Goal: Task Accomplishment & Management: Use online tool/utility

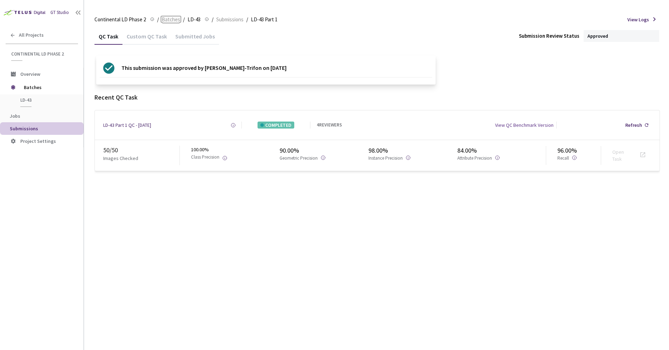
click at [167, 20] on span "Batches" at bounding box center [171, 19] width 19 height 8
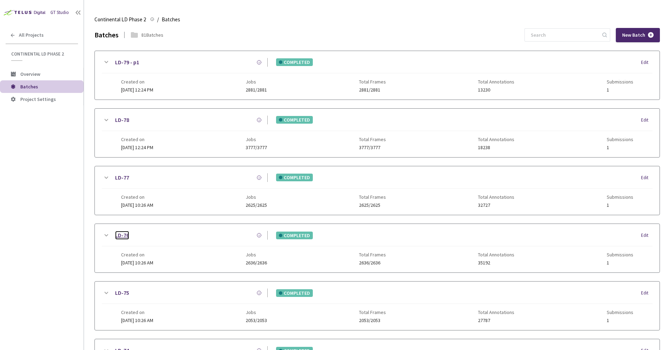
click at [127, 234] on link "LD-76" at bounding box center [122, 235] width 14 height 9
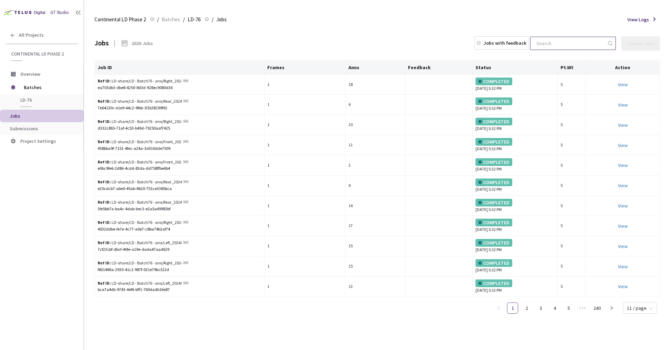
click at [554, 45] on input at bounding box center [569, 43] width 74 height 13
paste input "Front_20240717_1515_Pa_sony_Day_sunny_LD_Hightway_H14_1721196932500000"
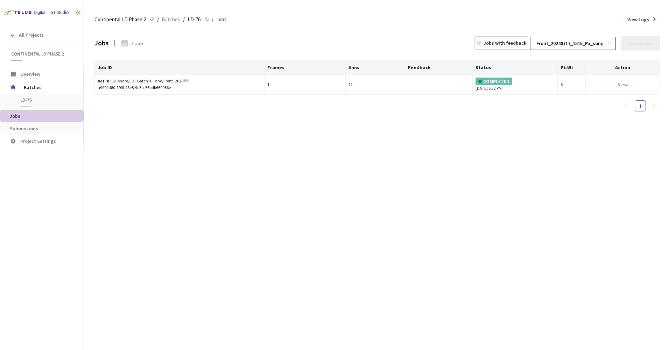
scroll to position [0, 116]
type input "Front_20240717_1515_Pa_sony_Day_sunny_LD_Hightway_H14_1721196932500000"
click at [622, 84] on link "View" at bounding box center [623, 84] width 10 height 6
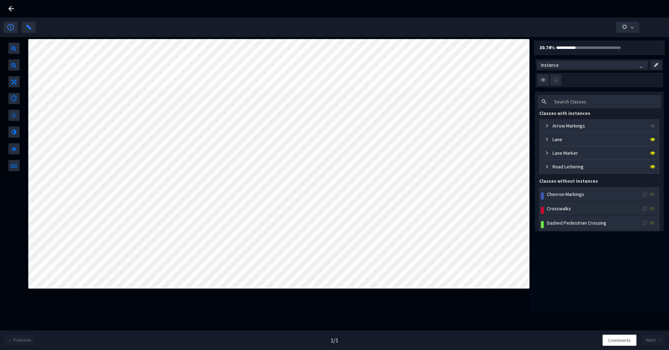
drag, startPoint x: 13, startPoint y: 8, endPoint x: 488, endPoint y: 55, distance: 477.2
click at [13, 8] on icon at bounding box center [11, 9] width 6 height 6
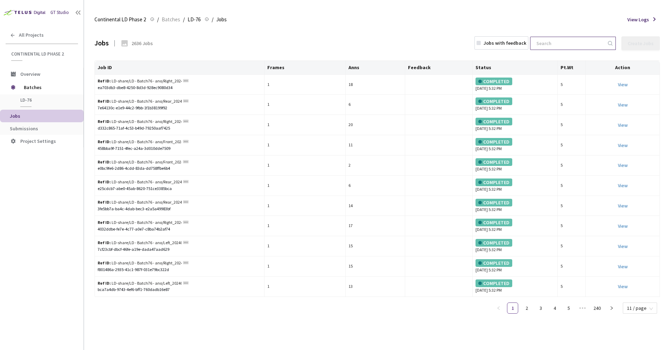
click at [582, 46] on input at bounding box center [569, 43] width 74 height 13
paste input "Front_20240717_1515_Pa_sony_Day_sunny_LD_Hightway_H14_1721196945000000"
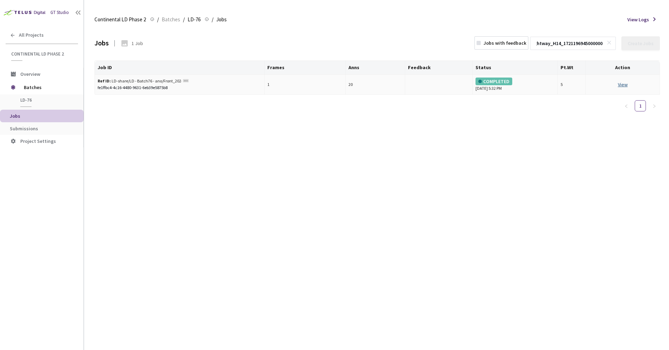
type input "Front_20240717_1515_Pa_sony_Day_sunny_LD_Hightway_H14_1721196945000000"
click at [621, 83] on link "View" at bounding box center [623, 84] width 10 height 6
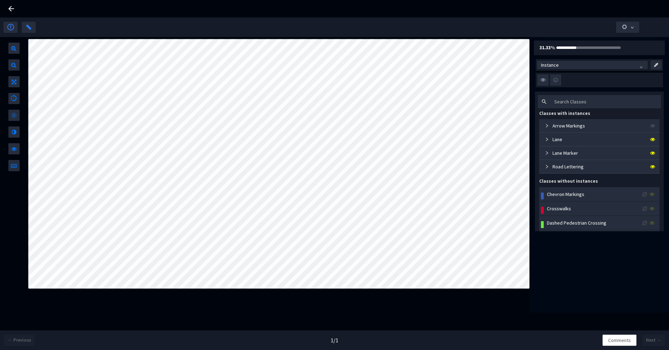
click at [11, 6] on icon at bounding box center [11, 9] width 6 height 6
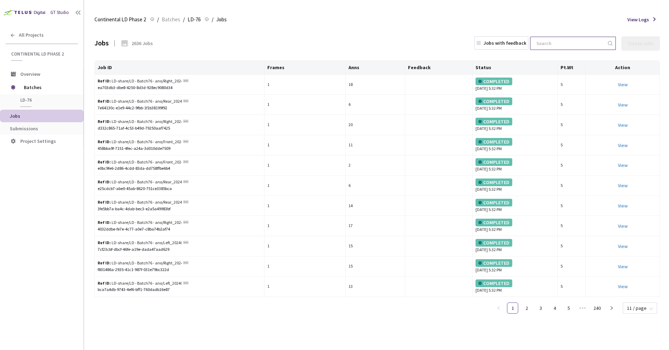
click at [569, 42] on input at bounding box center [569, 43] width 74 height 13
paste input "Front_20240717_1515_Pa_sony_Day_sunny_LD_Hightway_H14_1721196942500000"
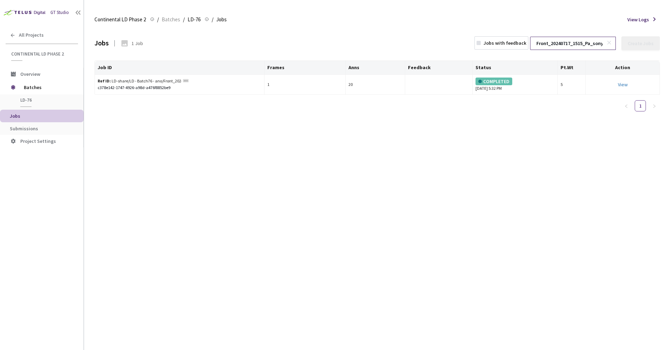
scroll to position [0, 116]
type input "Front_20240717_1515_Pa_sony_Day_sunny_LD_Hightway_H14_1721196942500000"
click at [621, 83] on link "View" at bounding box center [623, 84] width 10 height 6
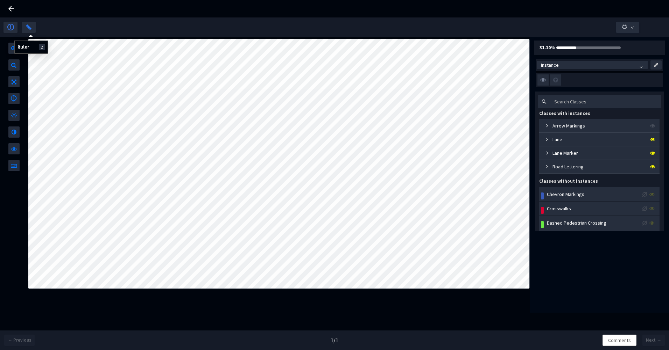
click at [11, 7] on icon at bounding box center [11, 9] width 8 height 8
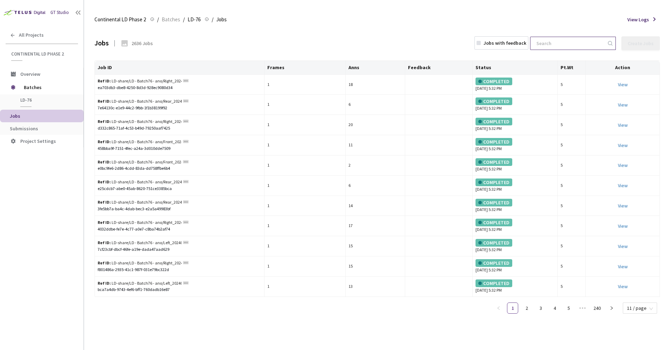
click at [577, 44] on input at bounding box center [569, 43] width 74 height 13
paste input "Front_20240717_1515_Pa_sony_Day_sunny_LD_Hightway_H14_1721196956250000"
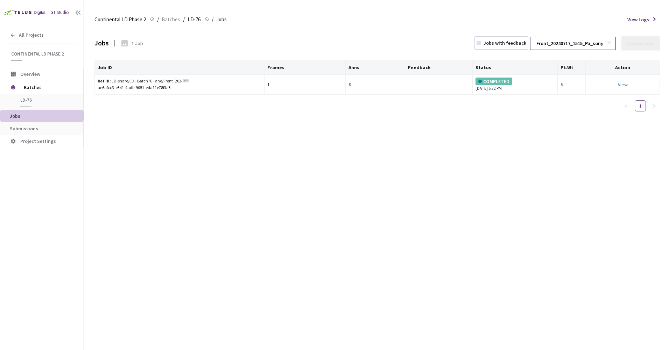
scroll to position [0, 116]
type input "Front_20240717_1515_Pa_sony_Day_sunny_LD_Hightway_H14_1721196956250000"
click at [620, 84] on link "View" at bounding box center [623, 84] width 10 height 6
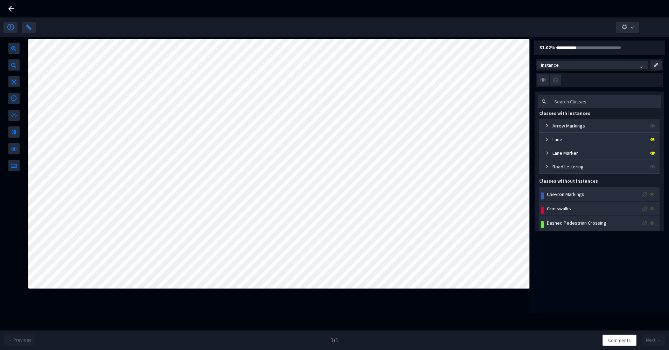
click at [14, 7] on icon at bounding box center [11, 9] width 8 height 8
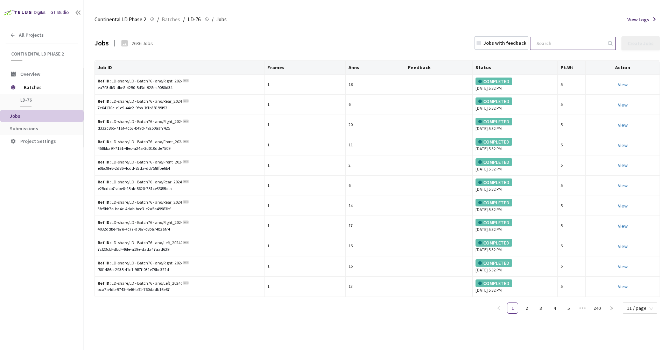
click at [573, 43] on input at bounding box center [569, 43] width 74 height 13
paste input "Front_20240717_1515_Pa_sony_Day_sunny_LD_Hightway_H14_1721197140000000"
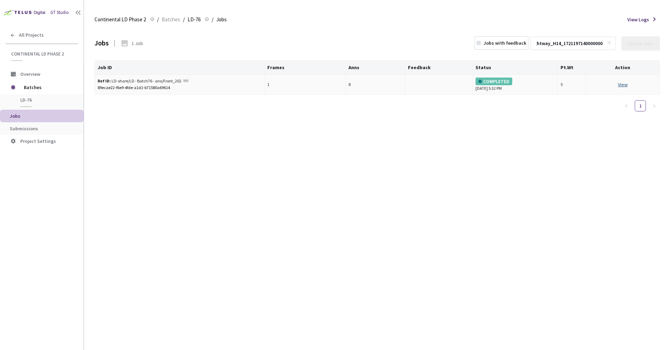
type input "Front_20240717_1515_Pa_sony_Day_sunny_LD_Hightway_H14_1721197140000000"
click at [620, 82] on link "View" at bounding box center [623, 84] width 10 height 6
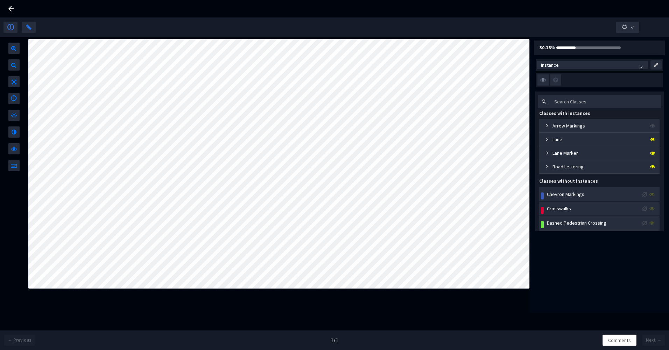
click at [15, 7] on icon at bounding box center [11, 9] width 8 height 8
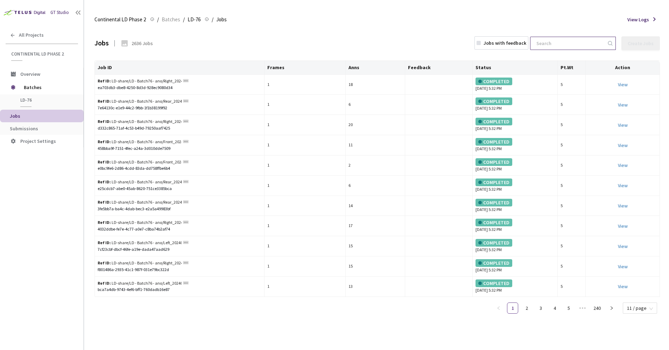
click at [560, 37] on div at bounding box center [573, 43] width 86 height 13
click at [561, 41] on input at bounding box center [569, 43] width 74 height 13
paste input "Front_20240717_1515_Pa_sony_Day_sunny_LD_Hightway_H14_1721197792500000"
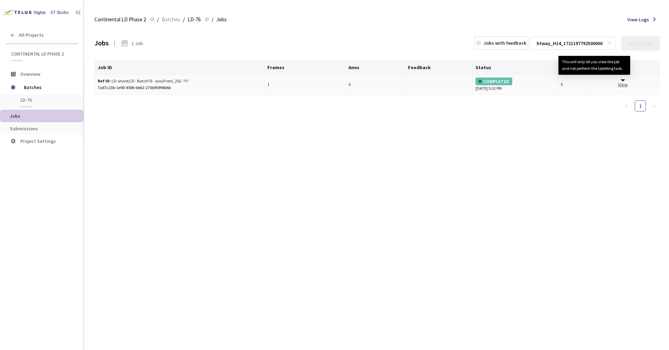
type input "Front_20240717_1515_Pa_sony_Day_sunny_LD_Hightway_H14_1721197792500000"
click at [620, 84] on link "View This will only let you view the job and not perform the labelling task." at bounding box center [623, 84] width 10 height 6
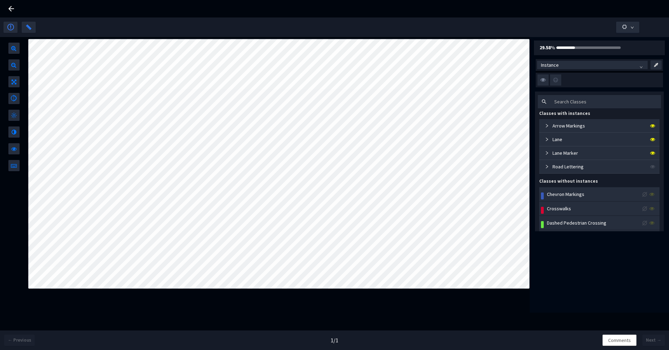
click at [548, 137] on div "Lane" at bounding box center [552, 140] width 20 height 8
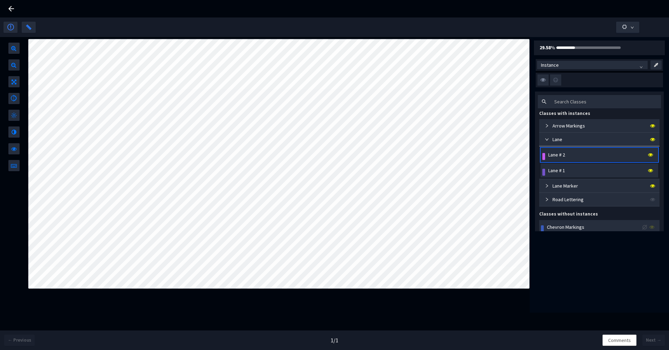
click at [570, 152] on div "Lane # 2" at bounding box center [601, 155] width 109 height 8
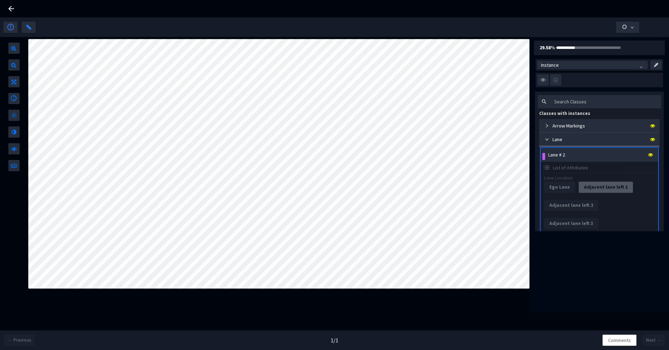
click at [569, 151] on div "Lane # 2" at bounding box center [601, 155] width 109 height 8
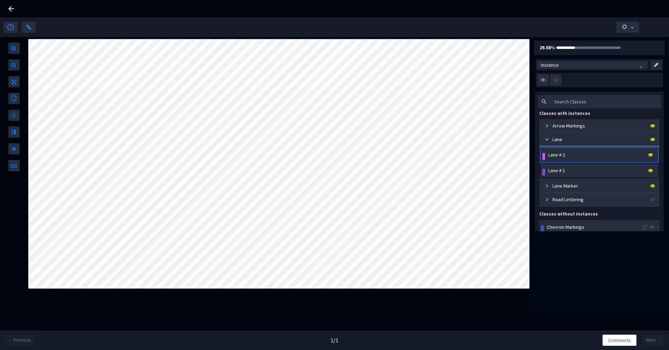
click at [569, 172] on div "Lane # 1" at bounding box center [601, 171] width 109 height 8
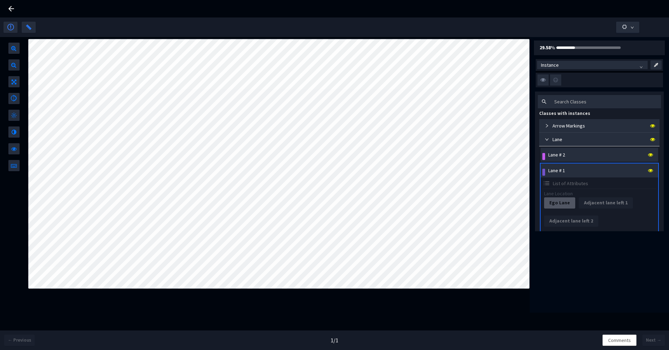
click at [648, 169] on icon at bounding box center [650, 170] width 5 height 5
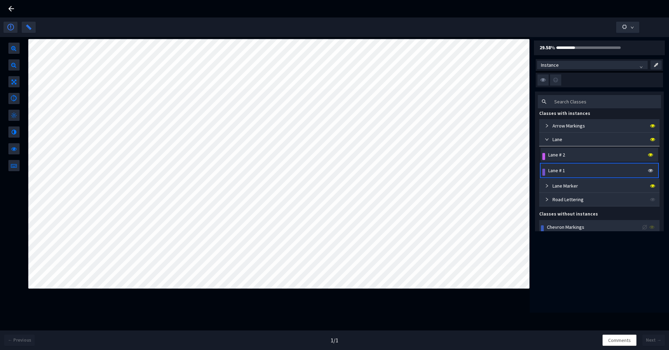
click at [543, 184] on div "Lane Marker" at bounding box center [560, 186] width 36 height 8
click at [650, 187] on icon at bounding box center [652, 186] width 5 height 5
click at [648, 172] on icon at bounding box center [650, 170] width 5 height 5
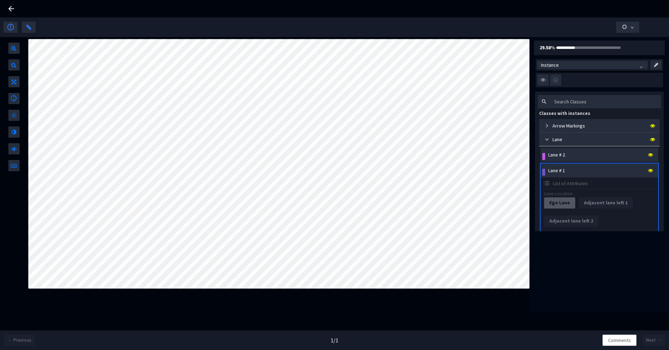
click at [11, 6] on icon at bounding box center [11, 9] width 6 height 6
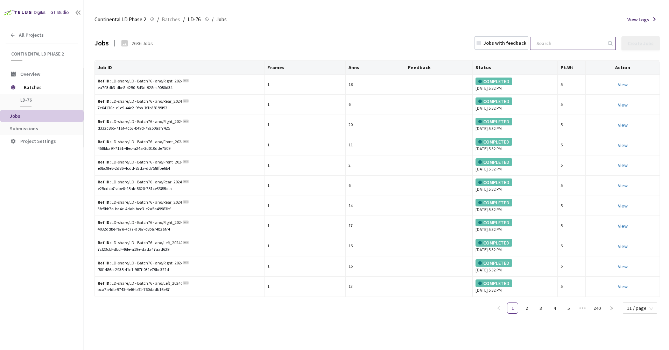
click at [576, 48] on input at bounding box center [569, 43] width 74 height 13
paste input "Front_20240717_1515_Pa_sony_Day_sunny_LD_Hightway_H14_1721197795000000"
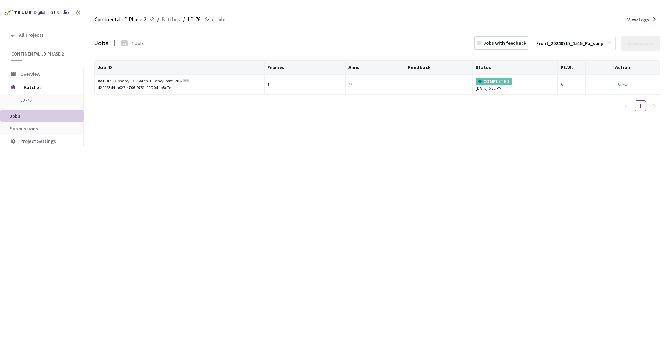
scroll to position [0, 116]
type input "Front_20240717_1515_Pa_sony_Day_sunny_LD_Hightway_H14_1721197795000000"
click at [624, 83] on link "View This will only let you view the job and not perform the labelling task." at bounding box center [623, 84] width 10 height 6
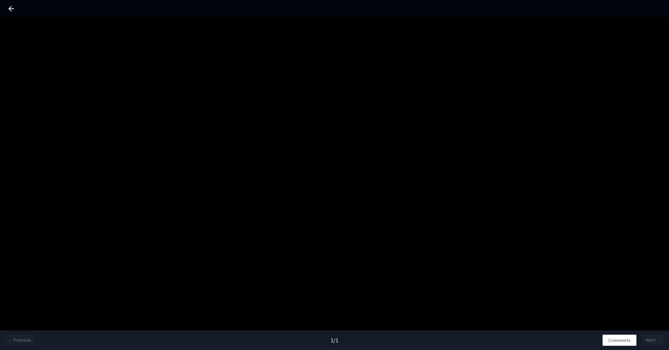
click at [9, 6] on icon at bounding box center [11, 9] width 8 height 8
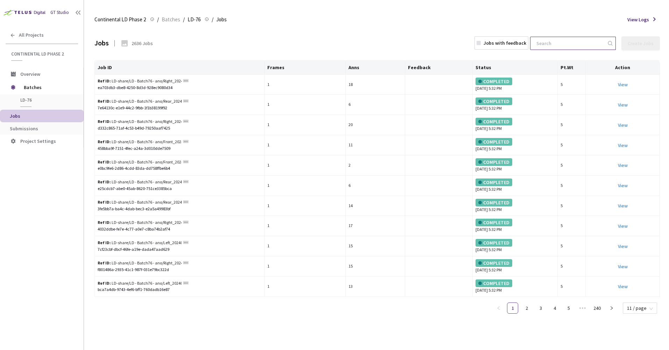
click at [578, 39] on input at bounding box center [569, 43] width 74 height 13
paste input "Front_20240717_1515_Pa_sony_Day_sunny_LD_Hightway_H14_1721197795000000"
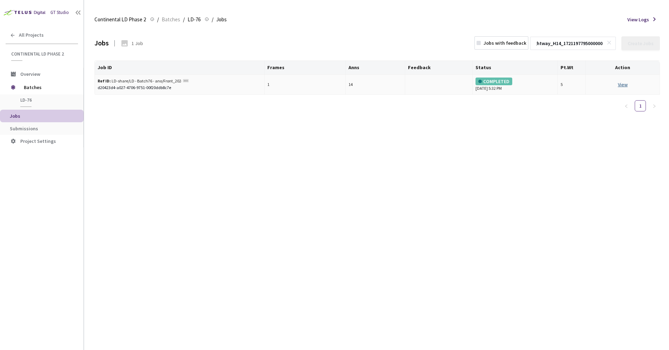
type input "Front_20240717_1515_Pa_sony_Day_sunny_LD_Hightway_H14_1721197795000000"
click at [623, 84] on link "View This will only let you view the job and not perform the labelling task." at bounding box center [623, 84] width 10 height 6
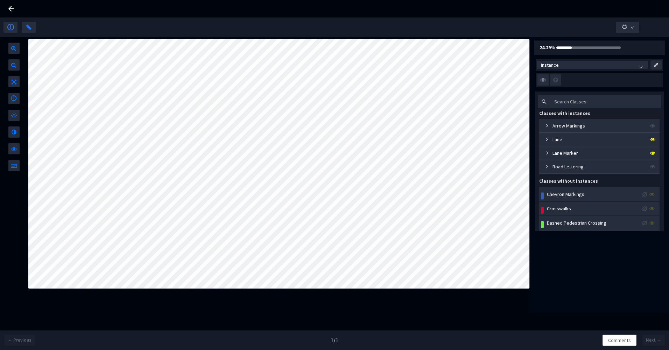
click at [546, 137] on div "Lane" at bounding box center [552, 140] width 20 height 8
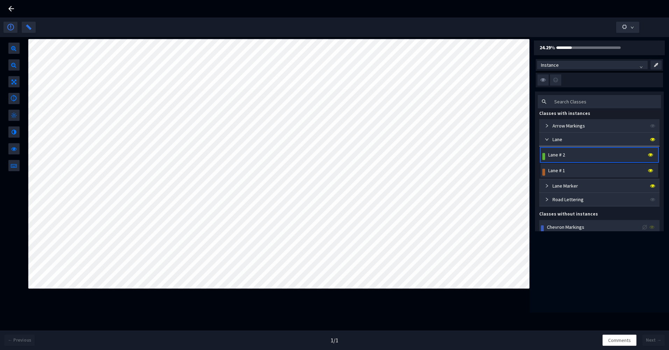
click at [564, 156] on div "Lane # 2" at bounding box center [556, 155] width 17 height 8
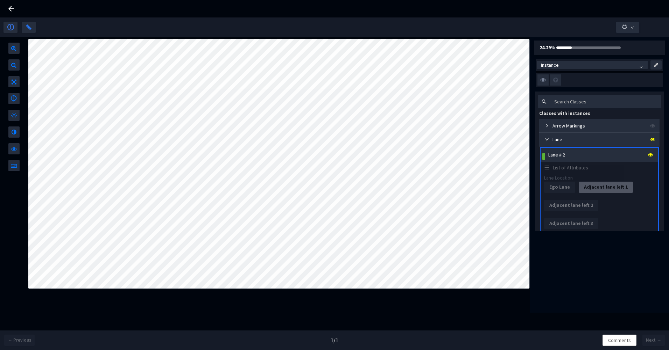
click at [581, 156] on div "Lane # 2" at bounding box center [601, 155] width 109 height 8
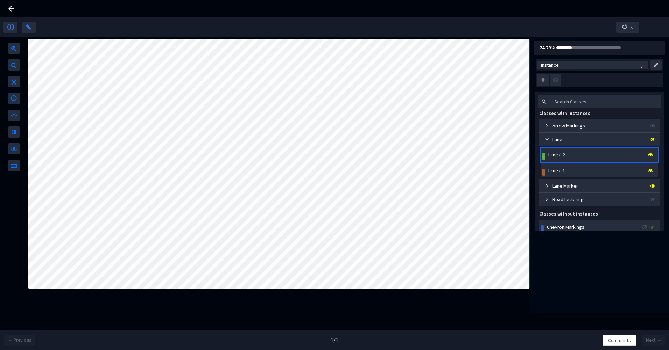
click at [579, 170] on div "Lane # 1" at bounding box center [601, 171] width 109 height 8
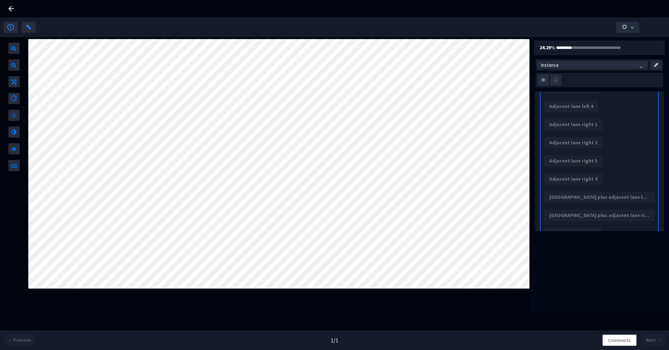
scroll to position [84, 0]
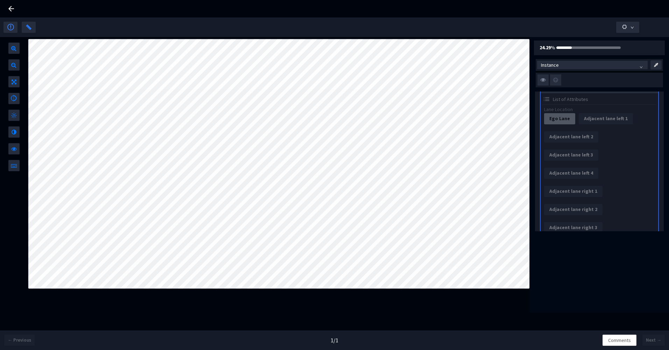
click at [12, 10] on icon at bounding box center [11, 9] width 8 height 8
